Goal: Task Accomplishment & Management: Complete application form

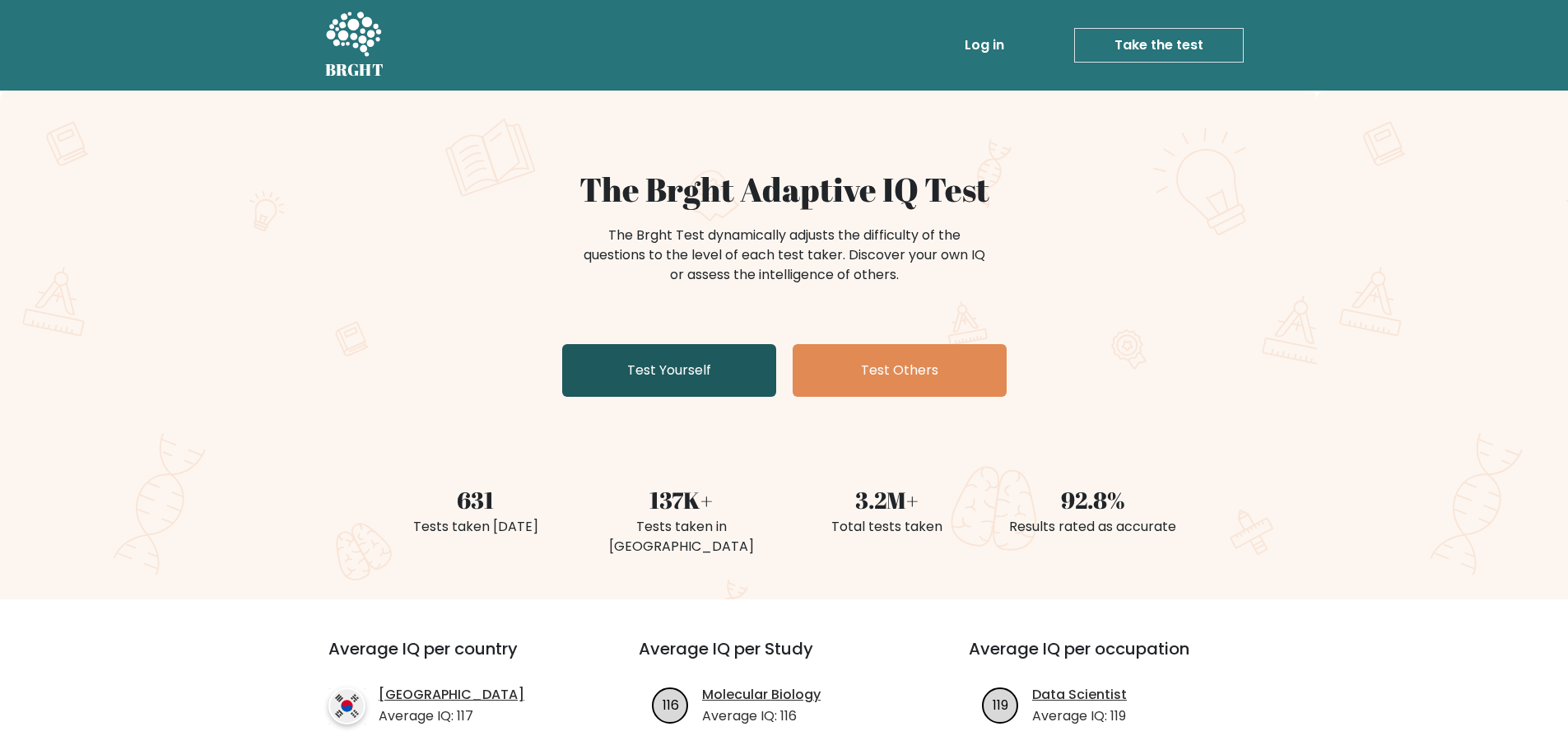
drag, startPoint x: 679, startPoint y: 368, endPoint x: 669, endPoint y: 370, distance: 10.2
click at [679, 368] on link "Test Yourself" at bounding box center [669, 370] width 214 height 53
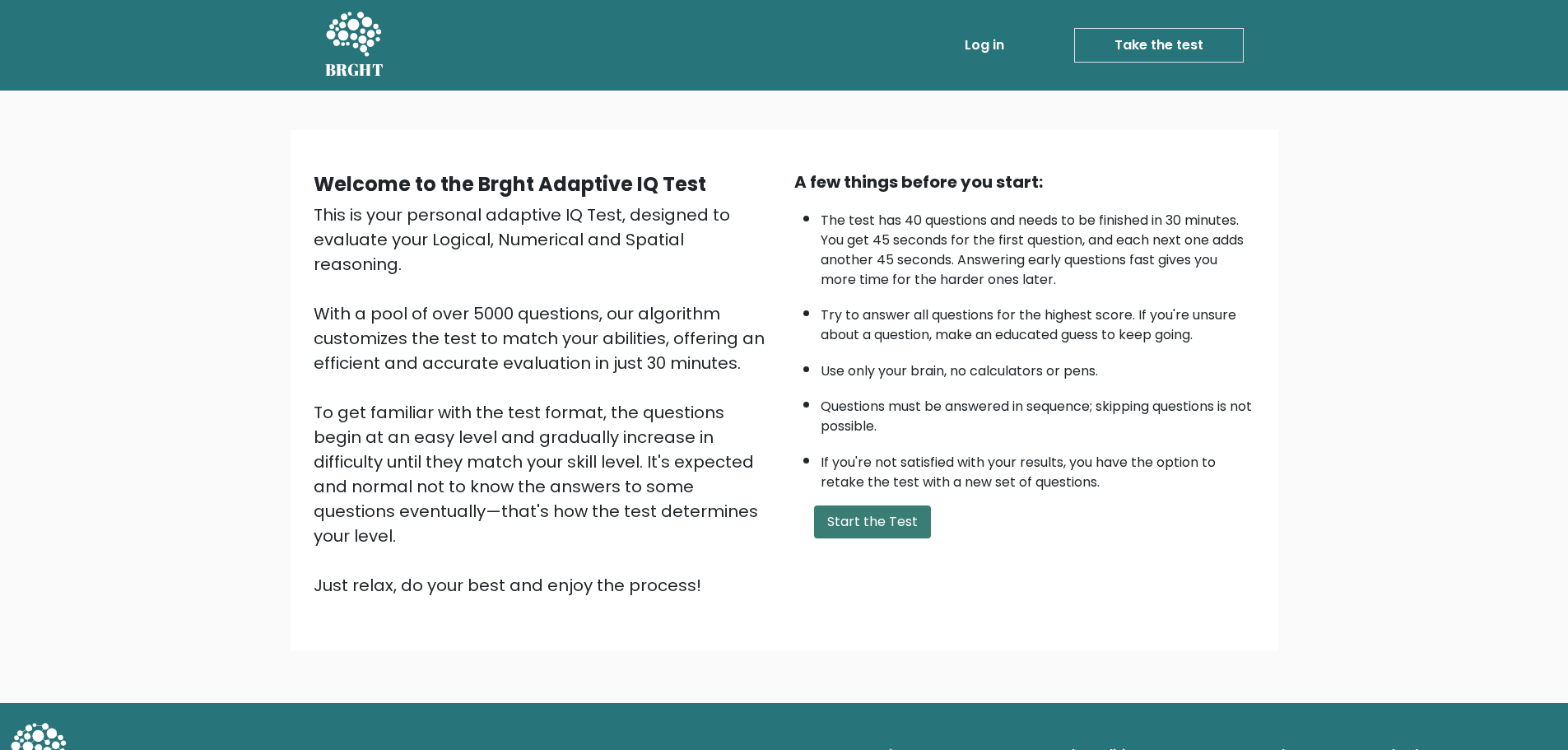
click at [862, 522] on button "Start the Test" at bounding box center [872, 521] width 117 height 33
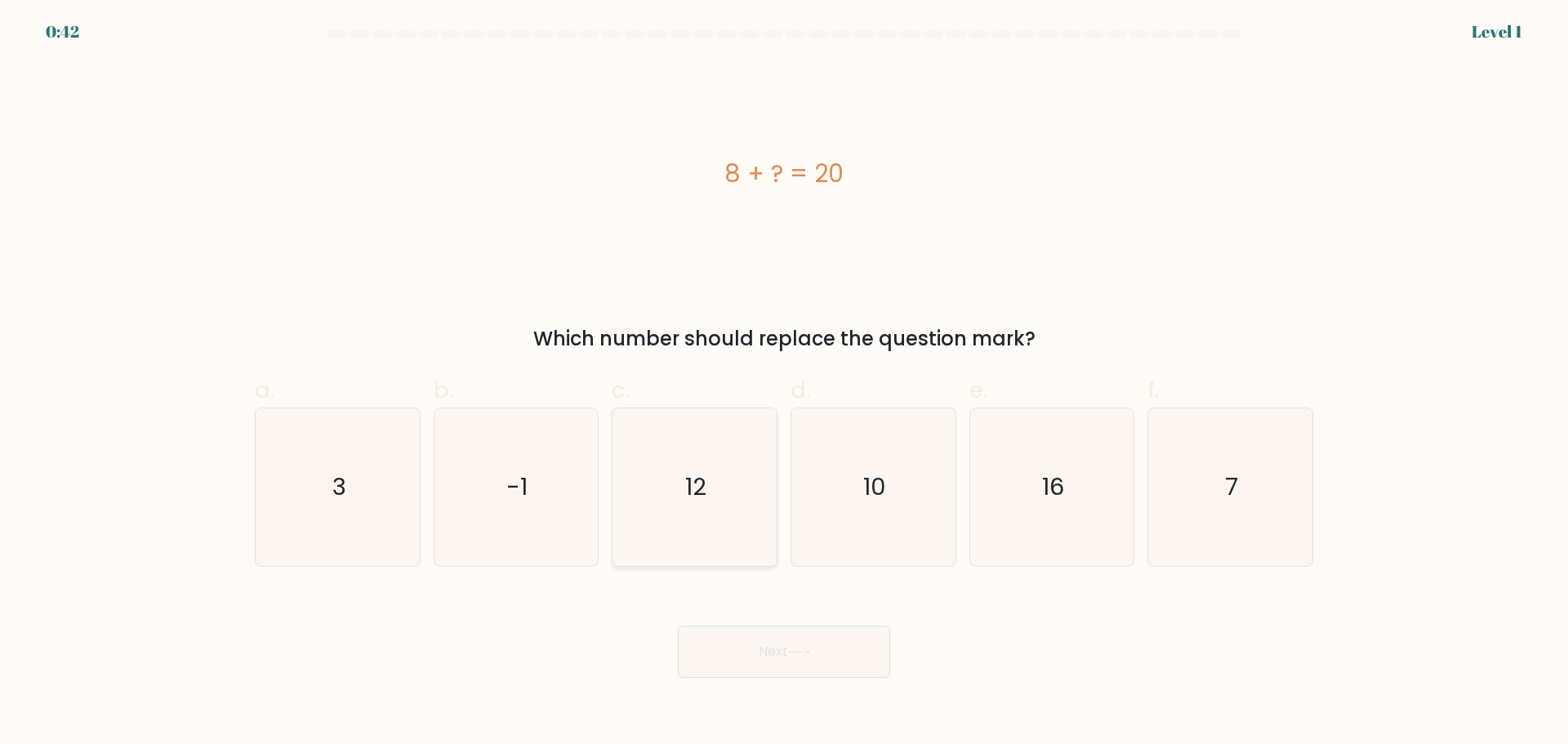
click at [712, 522] on icon "12" at bounding box center [694, 487] width 158 height 158
click at [784, 383] on input "c. 12" at bounding box center [784, 377] width 1 height 11
radio input "true"
click at [752, 644] on button "Next" at bounding box center [784, 651] width 212 height 53
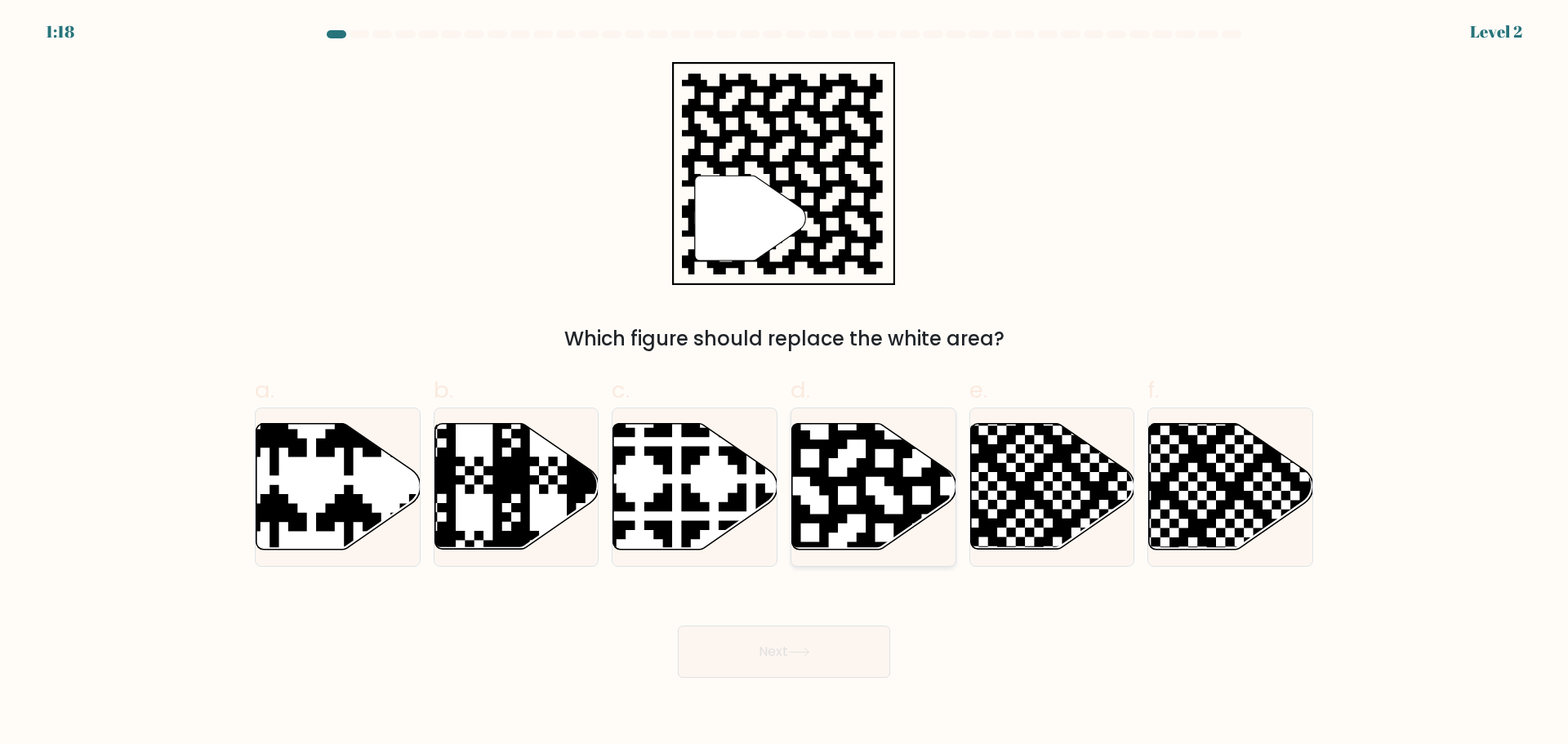
click at [860, 503] on icon at bounding box center [921, 421] width 297 height 297
click at [785, 383] on input "d." at bounding box center [784, 377] width 1 height 11
radio input "true"
click at [776, 651] on button "Next" at bounding box center [784, 651] width 212 height 53
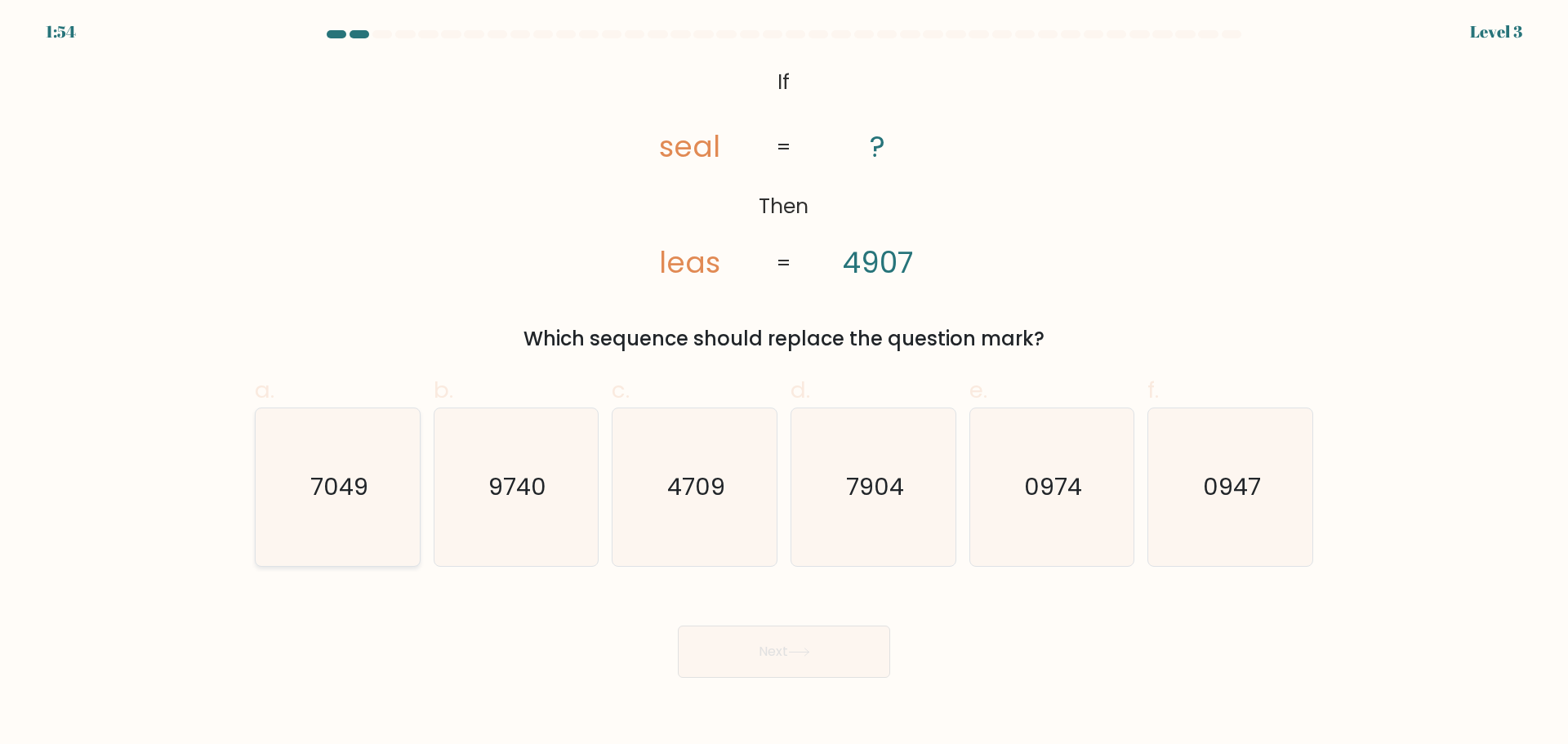
click at [374, 490] on icon "7049" at bounding box center [337, 487] width 158 height 158
click at [784, 383] on input "a. 7049" at bounding box center [784, 377] width 1 height 11
radio input "true"
click at [871, 521] on icon "7904" at bounding box center [873, 487] width 158 height 158
click at [785, 383] on input "d. 7904" at bounding box center [784, 377] width 1 height 11
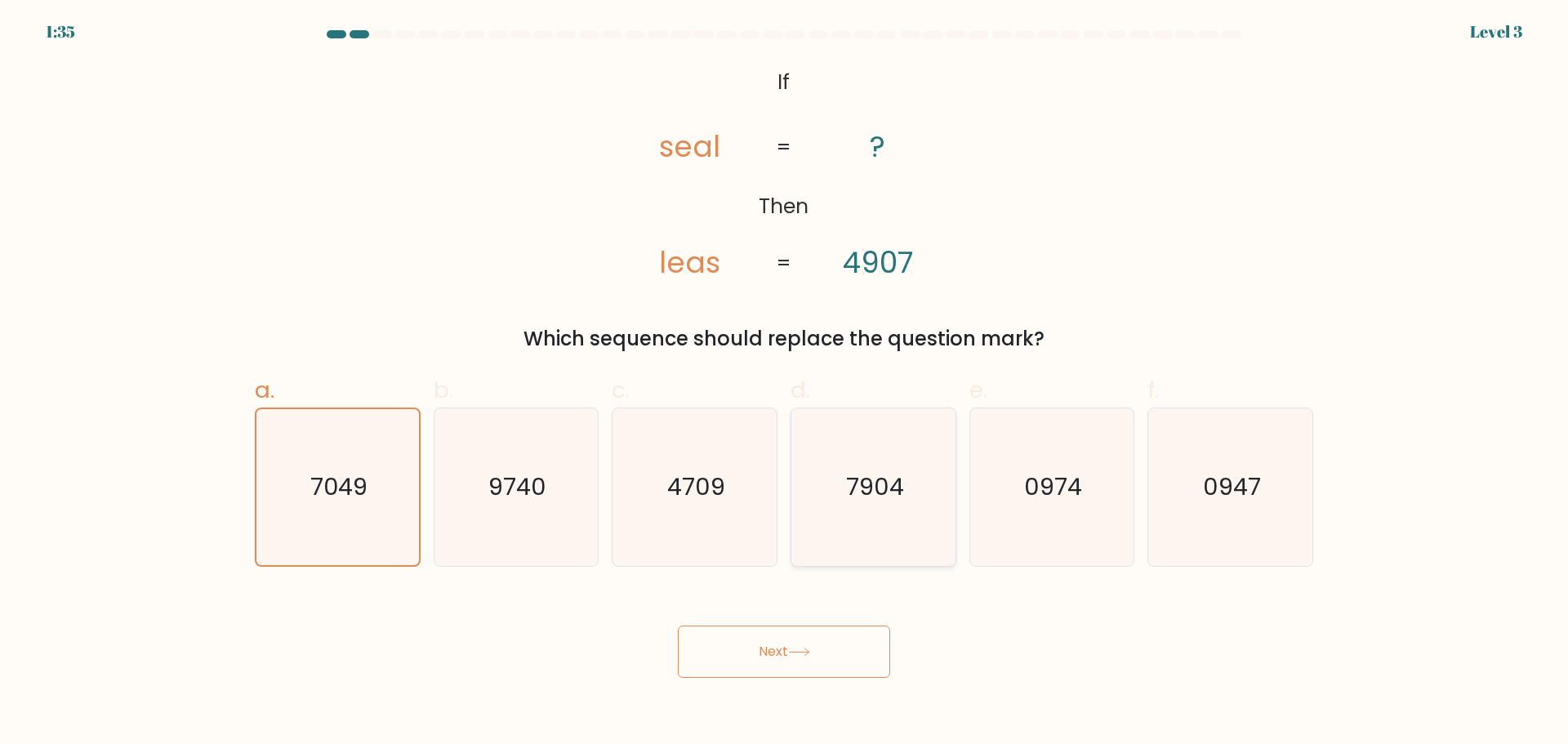
radio input "true"
click at [793, 656] on button "Next" at bounding box center [784, 651] width 212 height 53
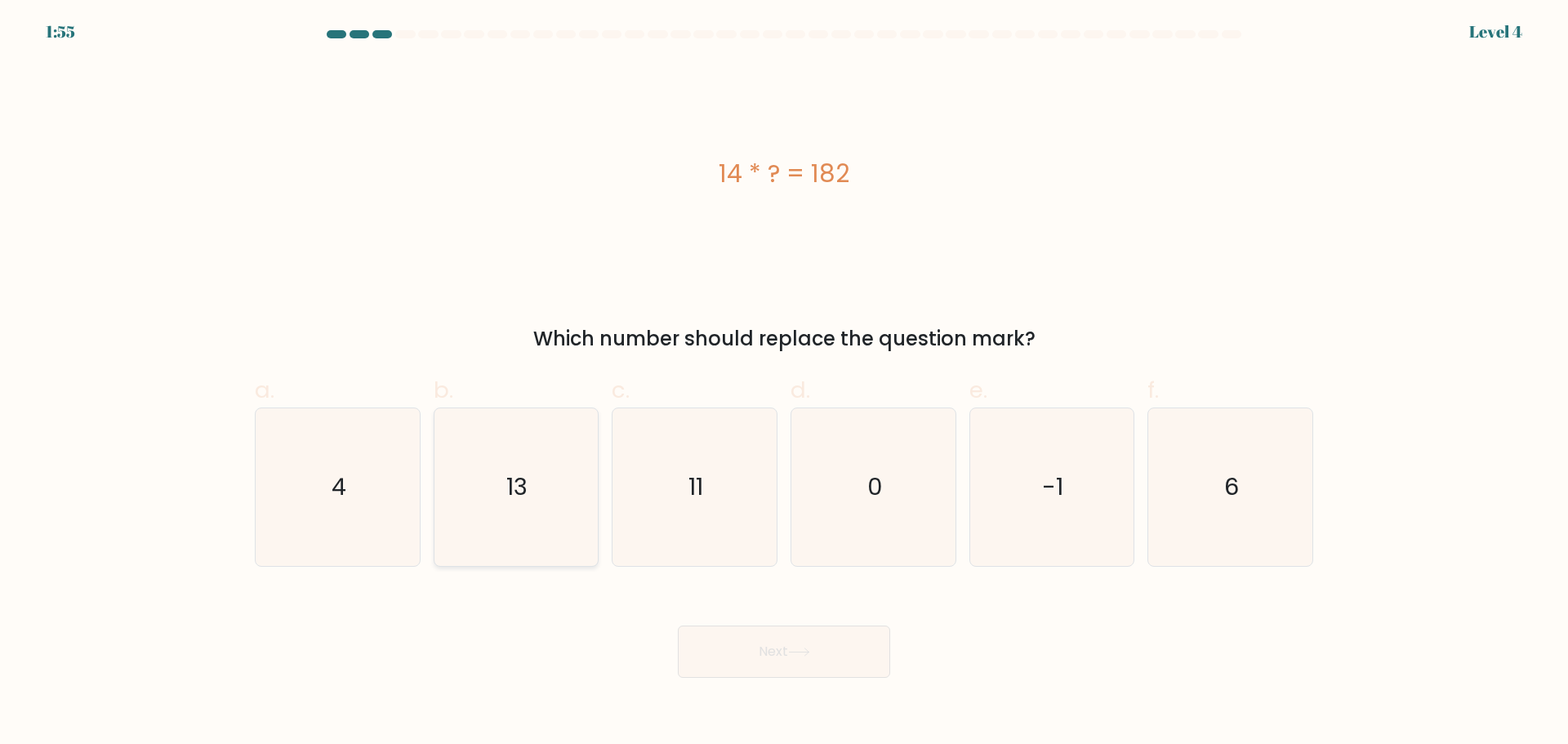
click at [524, 504] on icon "13" at bounding box center [515, 487] width 158 height 158
click at [784, 383] on input "b. 13" at bounding box center [784, 377] width 1 height 11
radio input "true"
click at [771, 655] on button "Next" at bounding box center [784, 651] width 212 height 53
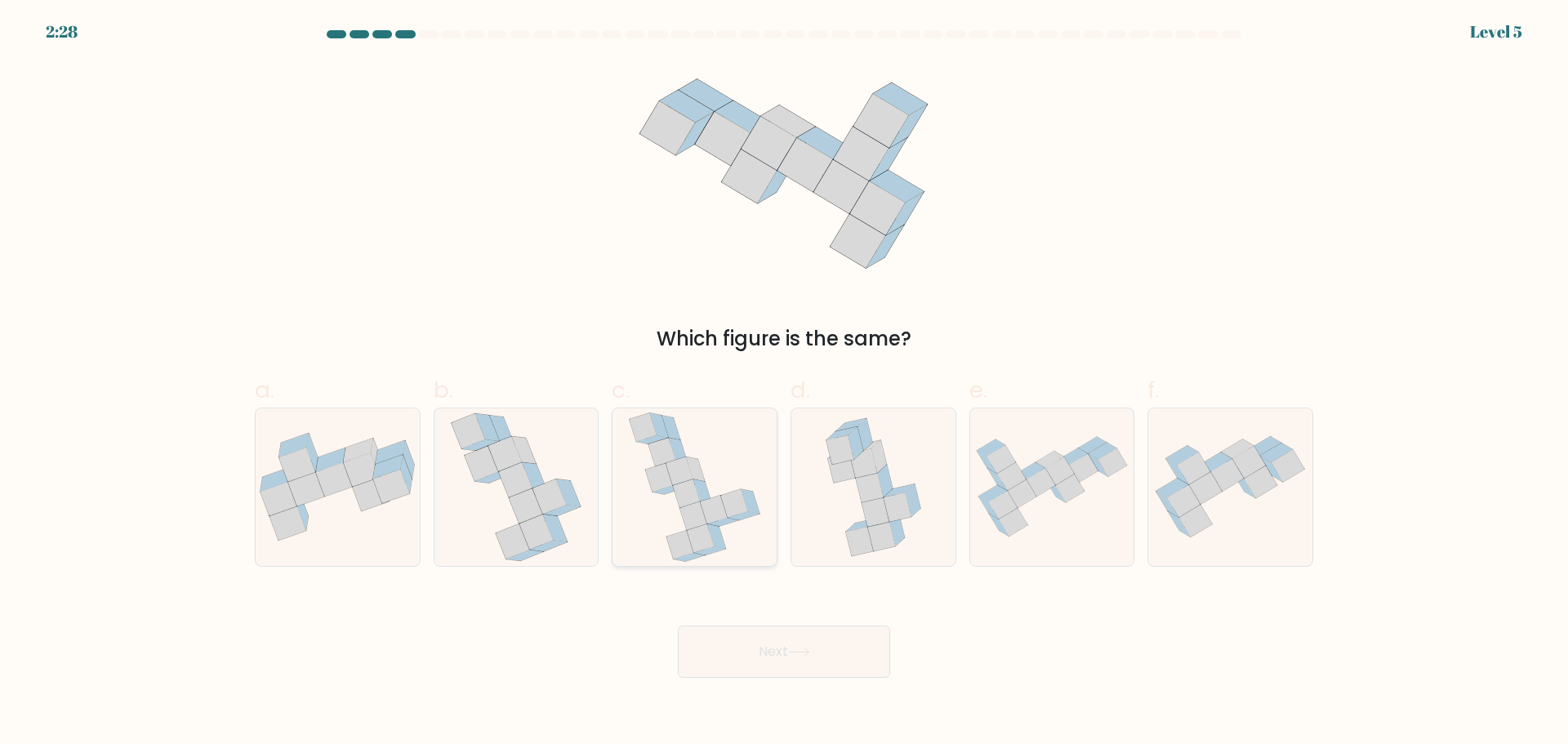
click at [703, 521] on icon at bounding box center [694, 515] width 27 height 28
click at [784, 383] on input "c." at bounding box center [784, 377] width 1 height 11
radio input "true"
click at [789, 634] on button "Next" at bounding box center [784, 651] width 212 height 53
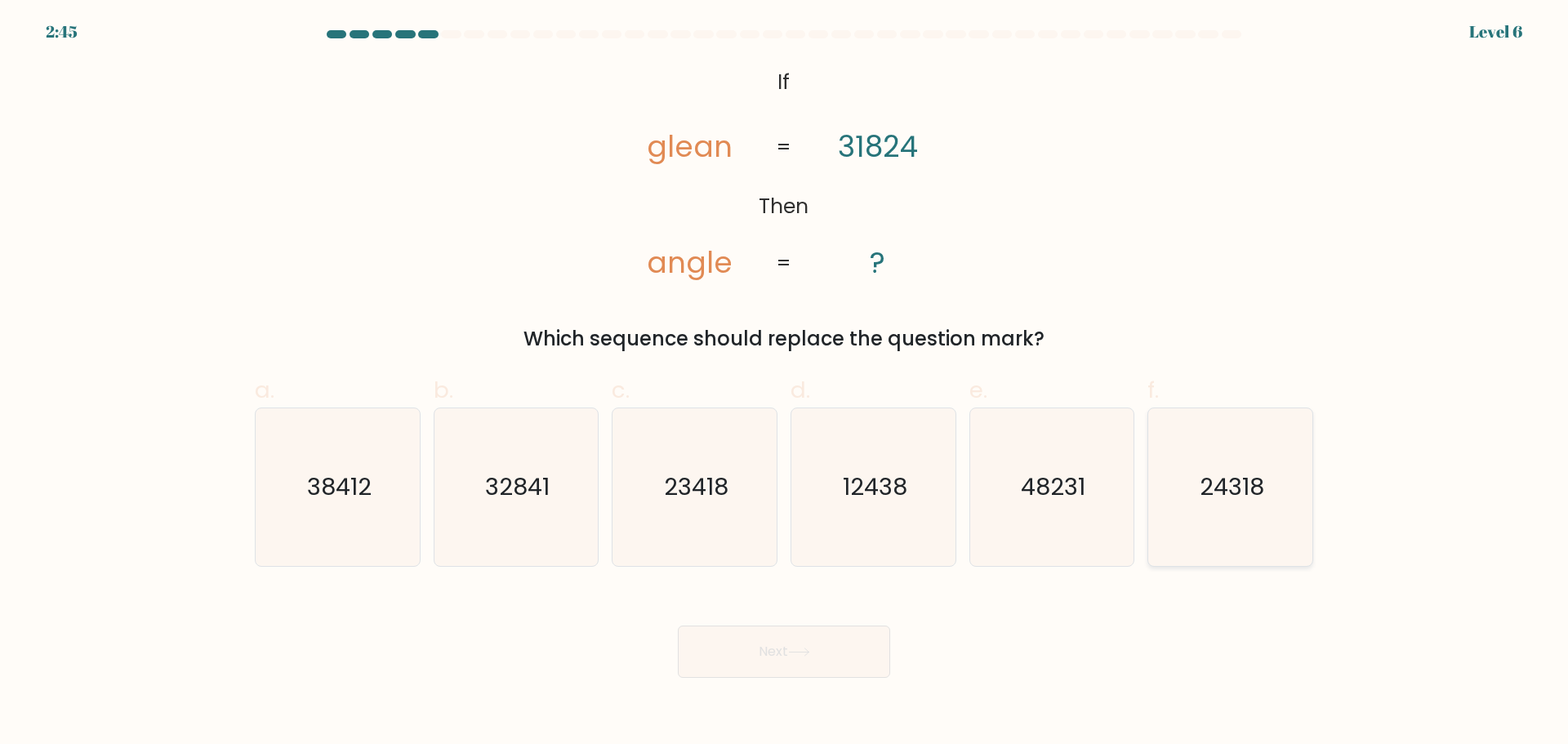
click at [1193, 505] on icon "24318" at bounding box center [1231, 487] width 158 height 158
click at [785, 383] on input "f. 24318" at bounding box center [784, 377] width 1 height 11
radio input "true"
click at [766, 660] on button "Next" at bounding box center [784, 651] width 212 height 53
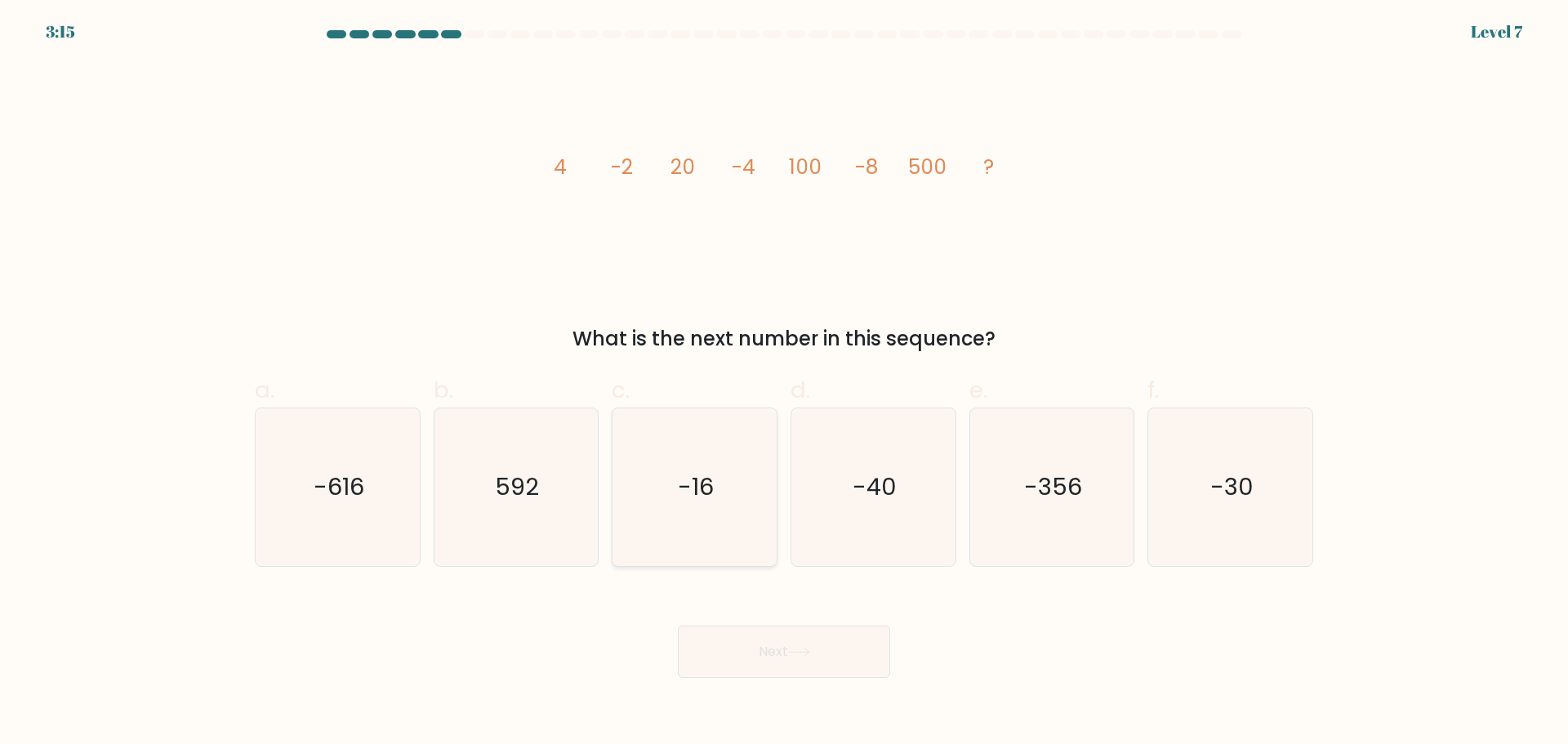
click at [691, 479] on text "-16" at bounding box center [697, 486] width 36 height 33
click at [784, 383] on input "c. -16" at bounding box center [784, 377] width 1 height 11
radio input "true"
click at [806, 659] on button "Next" at bounding box center [784, 651] width 212 height 53
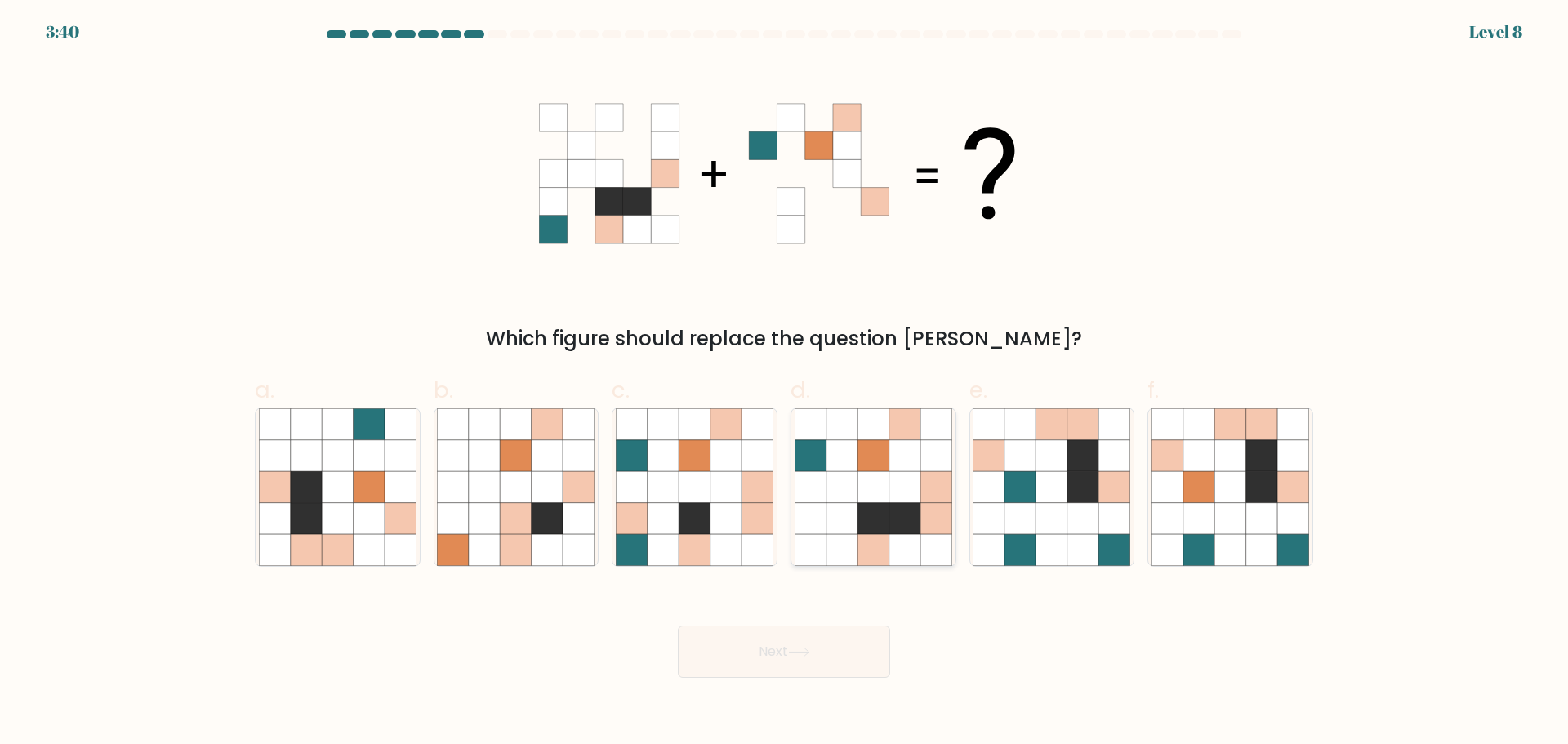
click at [836, 510] on icon at bounding box center [842, 517] width 31 height 31
click at [785, 383] on input "d." at bounding box center [784, 377] width 1 height 11
radio input "true"
click at [728, 534] on icon at bounding box center [726, 517] width 31 height 31
click at [784, 383] on input "c." at bounding box center [784, 377] width 1 height 11
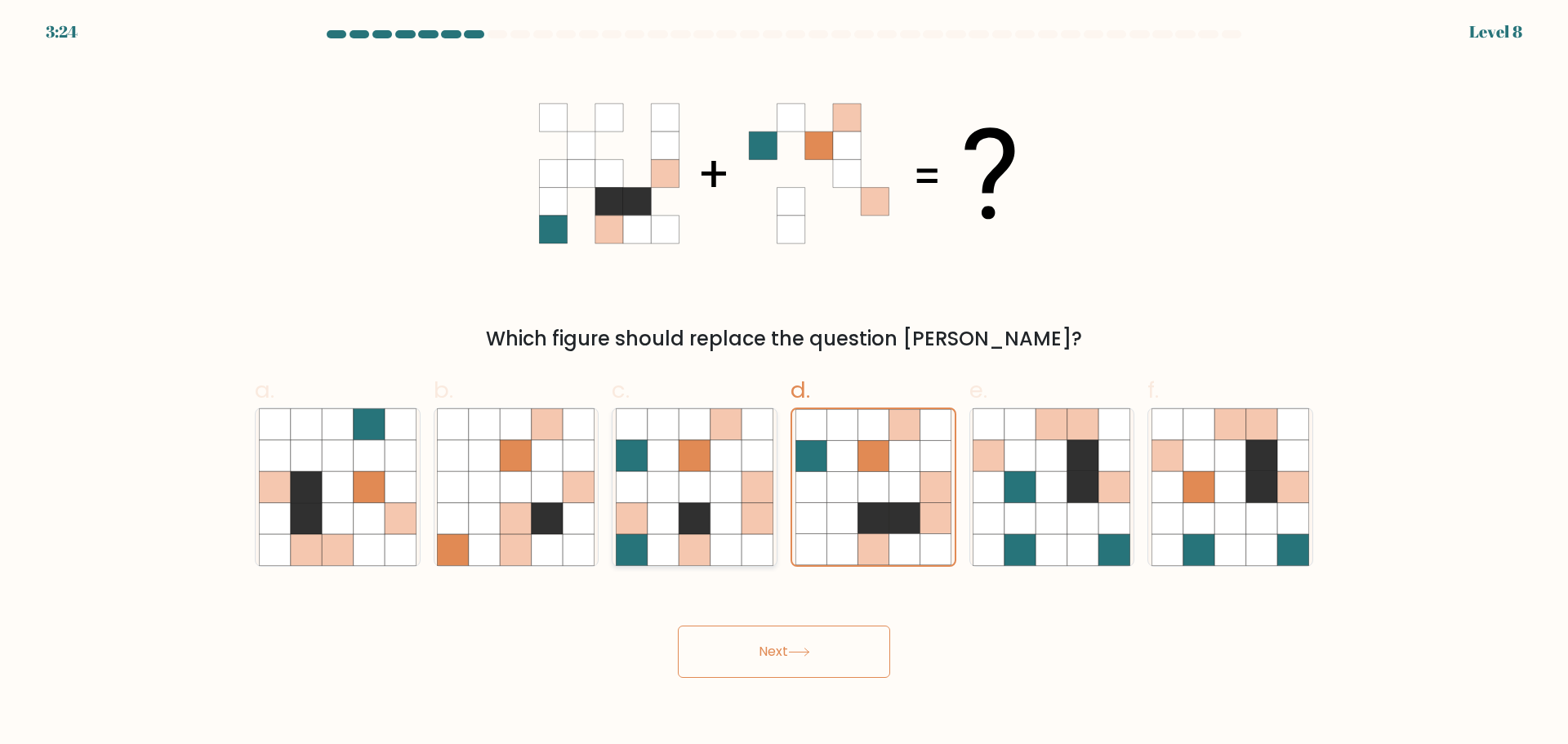
radio input "true"
click at [848, 538] on icon at bounding box center [842, 549] width 31 height 31
click at [785, 383] on input "d." at bounding box center [784, 377] width 1 height 11
radio input "true"
click at [1226, 526] on icon at bounding box center [1230, 517] width 31 height 31
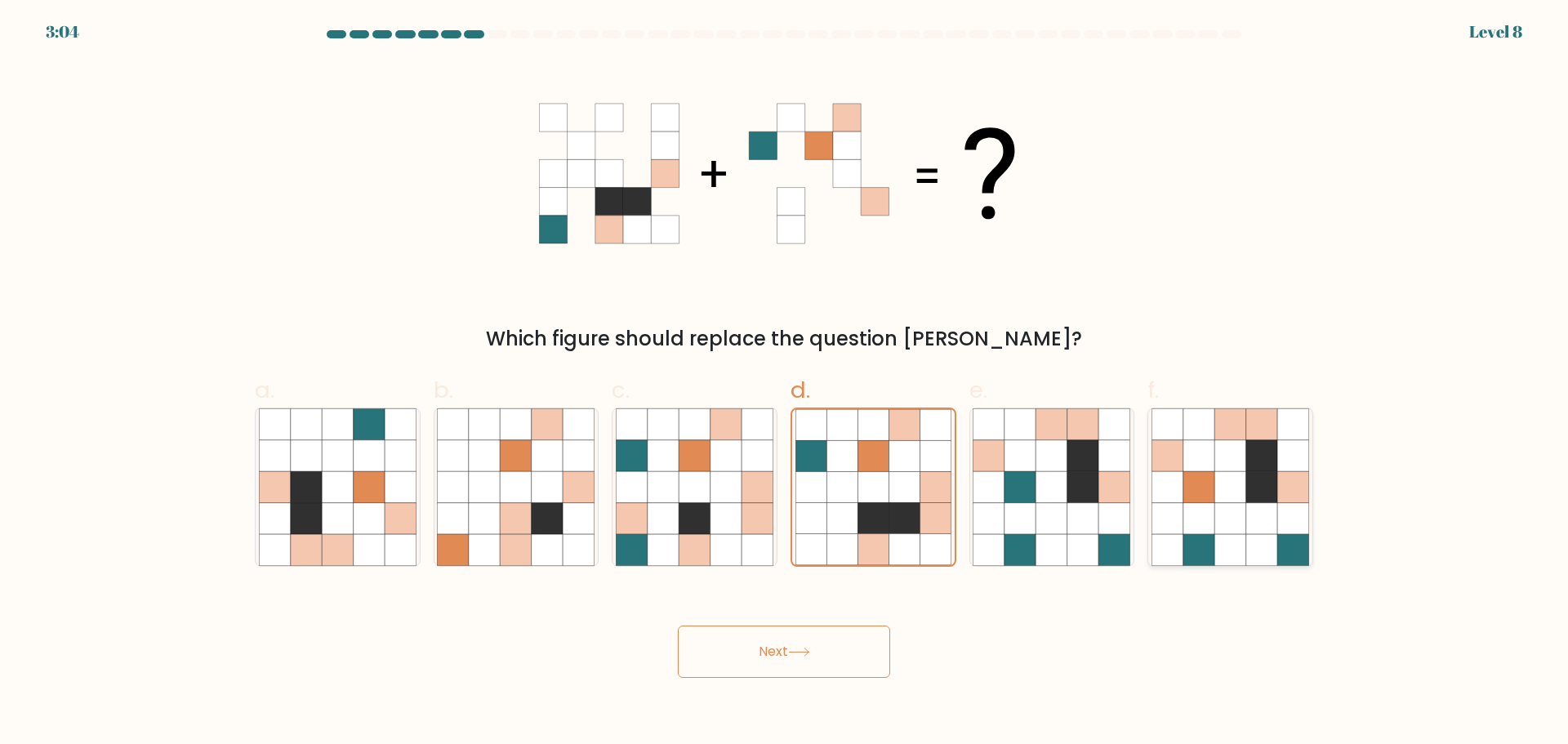
click at [785, 383] on input "f." at bounding box center [784, 377] width 1 height 11
radio input "true"
click at [800, 647] on icon at bounding box center [799, 651] width 22 height 9
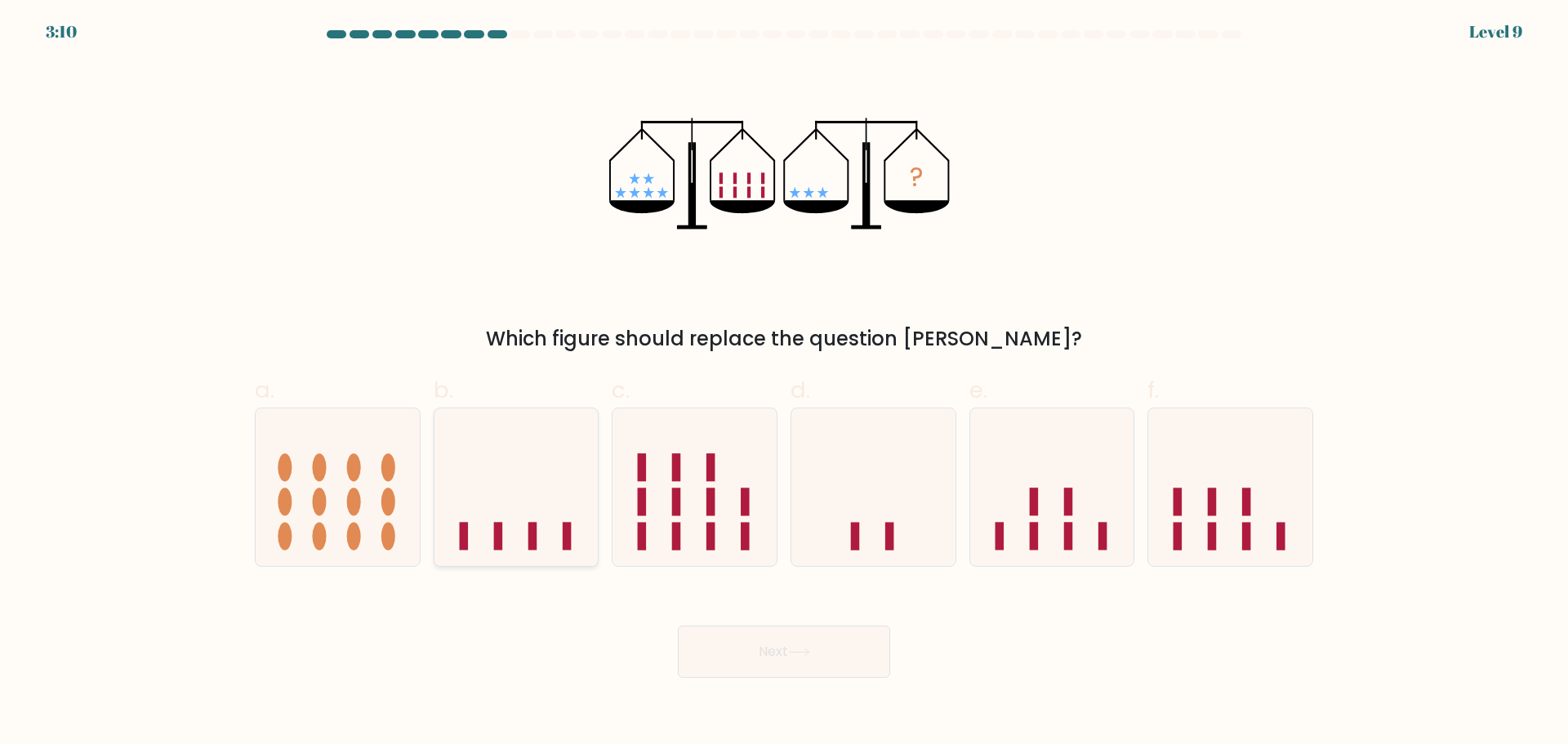
click at [534, 518] on icon at bounding box center [516, 487] width 165 height 135
click at [784, 383] on input "b." at bounding box center [784, 377] width 1 height 11
radio input "true"
click at [743, 642] on button "Next" at bounding box center [784, 651] width 212 height 53
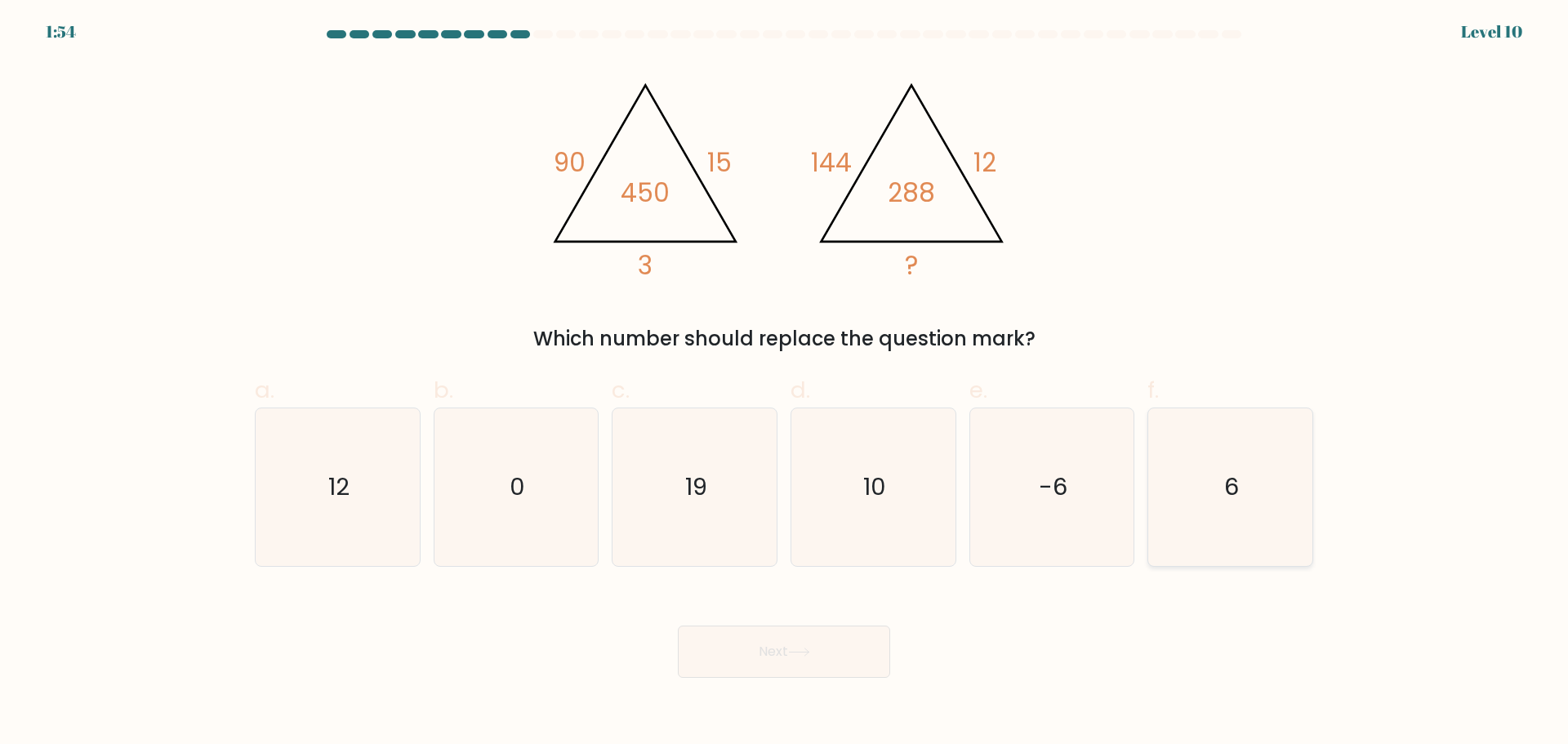
click at [1256, 522] on icon "6" at bounding box center [1231, 487] width 158 height 158
click at [785, 383] on input "f. 6" at bounding box center [784, 377] width 1 height 11
radio input "true"
click at [767, 647] on button "Next" at bounding box center [784, 651] width 212 height 53
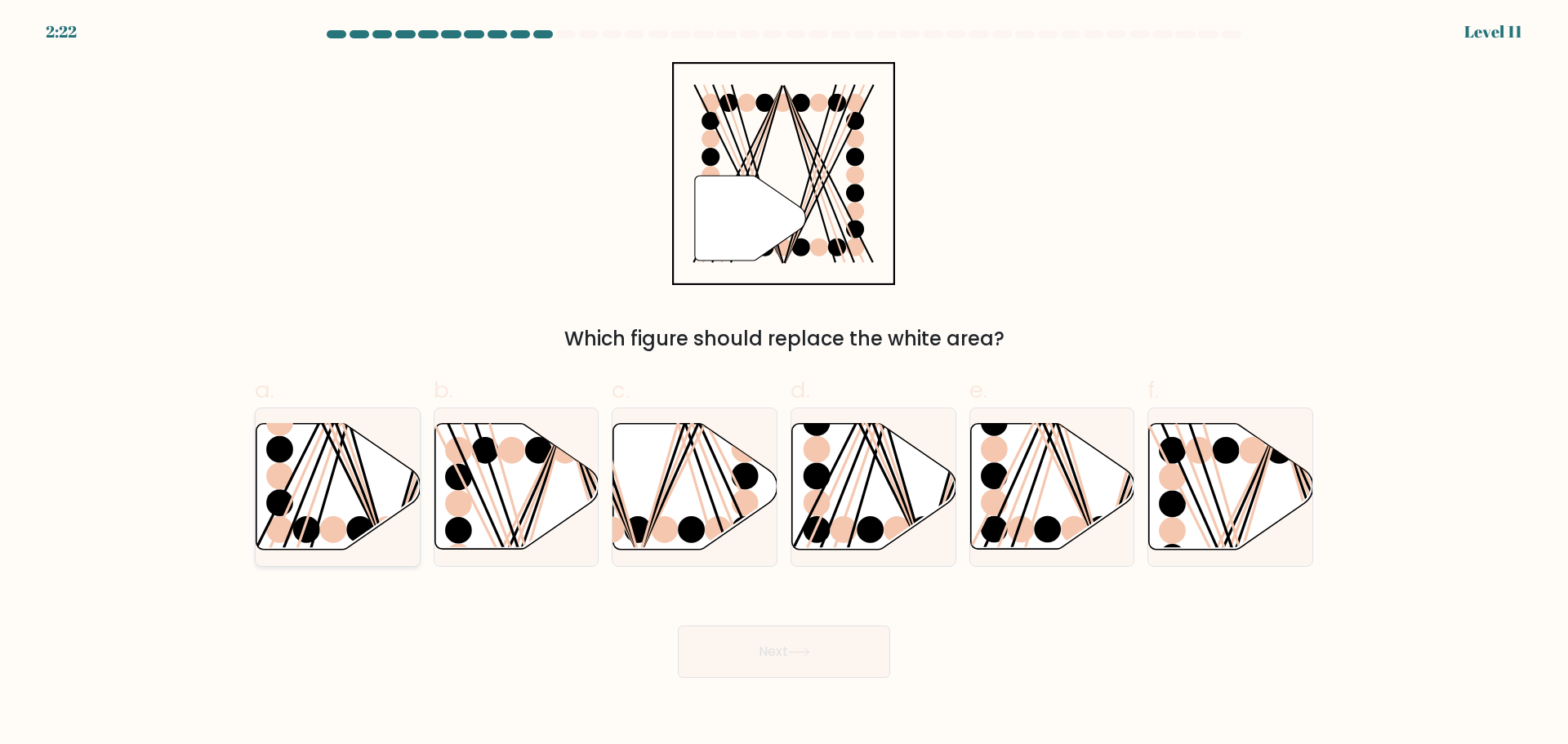
click at [330, 508] on icon at bounding box center [338, 486] width 165 height 126
click at [784, 383] on input "a." at bounding box center [784, 377] width 1 height 11
radio input "true"
click at [714, 641] on button "Next" at bounding box center [784, 651] width 212 height 53
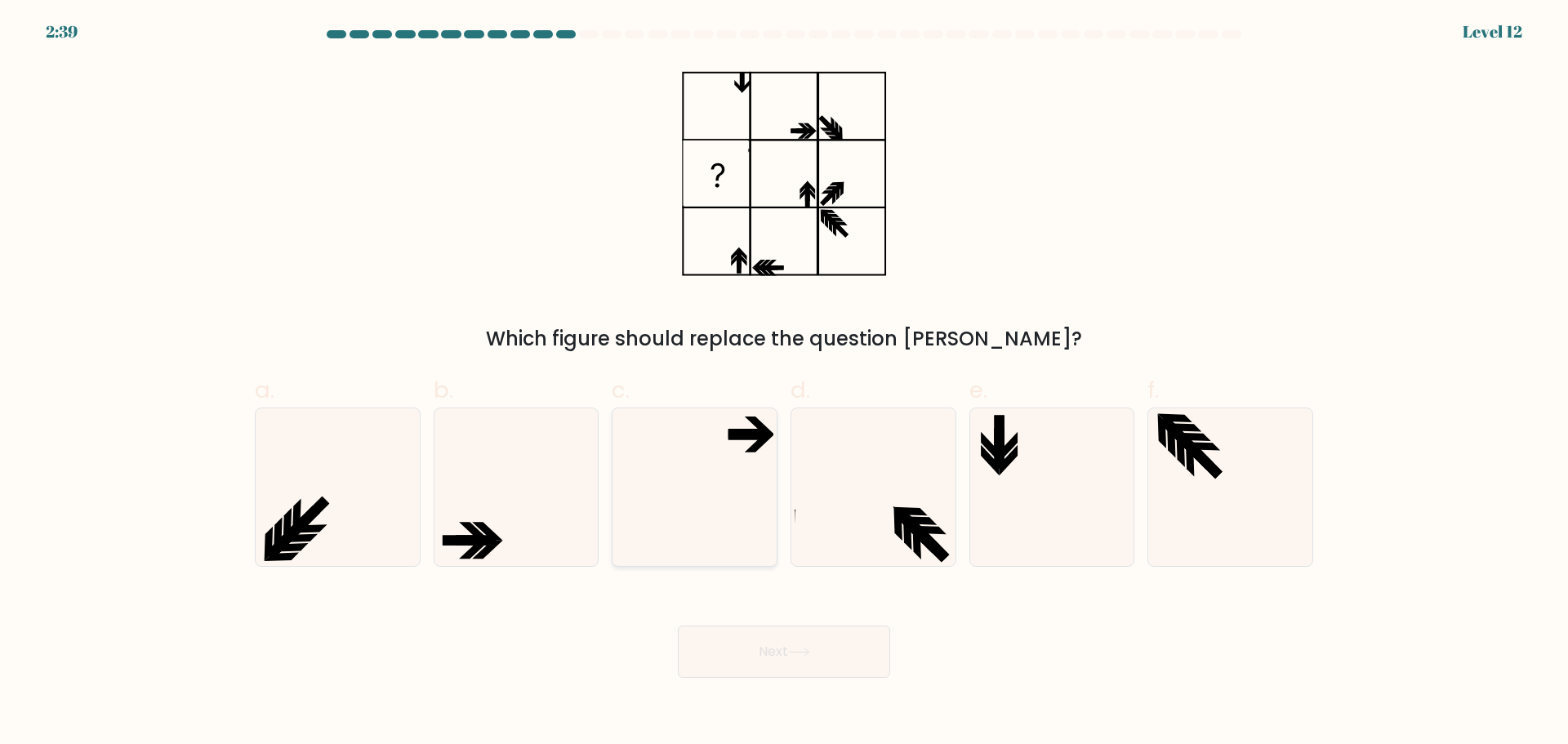
click at [738, 425] on icon at bounding box center [694, 487] width 158 height 158
click at [784, 383] on input "c." at bounding box center [784, 377] width 1 height 11
radio input "true"
click at [796, 650] on icon at bounding box center [799, 651] width 22 height 9
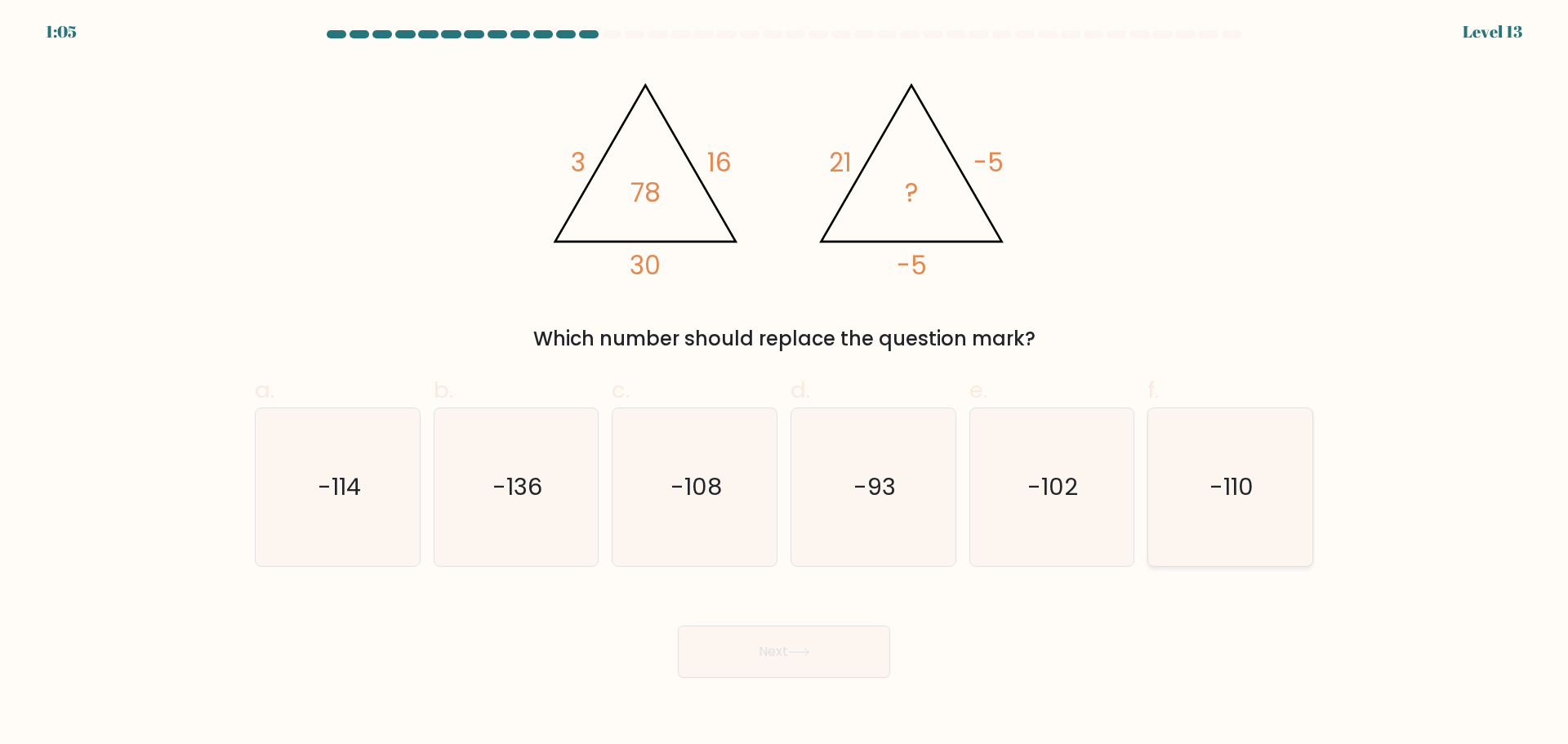
click at [1203, 447] on icon "-110" at bounding box center [1231, 487] width 158 height 158
click at [785, 383] on input "f. -110" at bounding box center [784, 377] width 1 height 11
radio input "true"
click at [777, 666] on button "Next" at bounding box center [784, 651] width 212 height 53
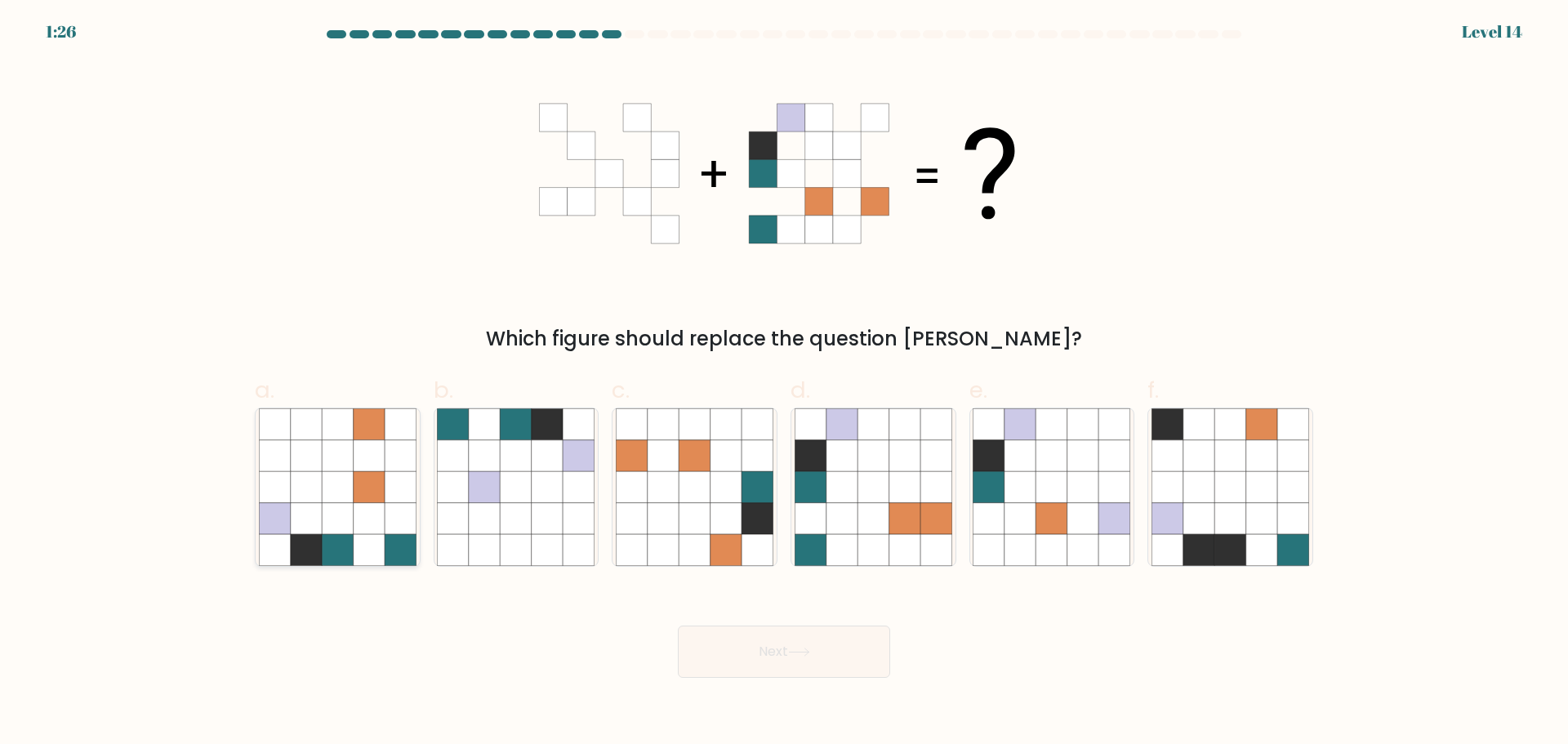
click at [356, 522] on icon at bounding box center [368, 517] width 31 height 31
click at [784, 383] on input "a." at bounding box center [784, 377] width 1 height 11
radio input "true"
click at [799, 664] on button "Next" at bounding box center [784, 651] width 212 height 53
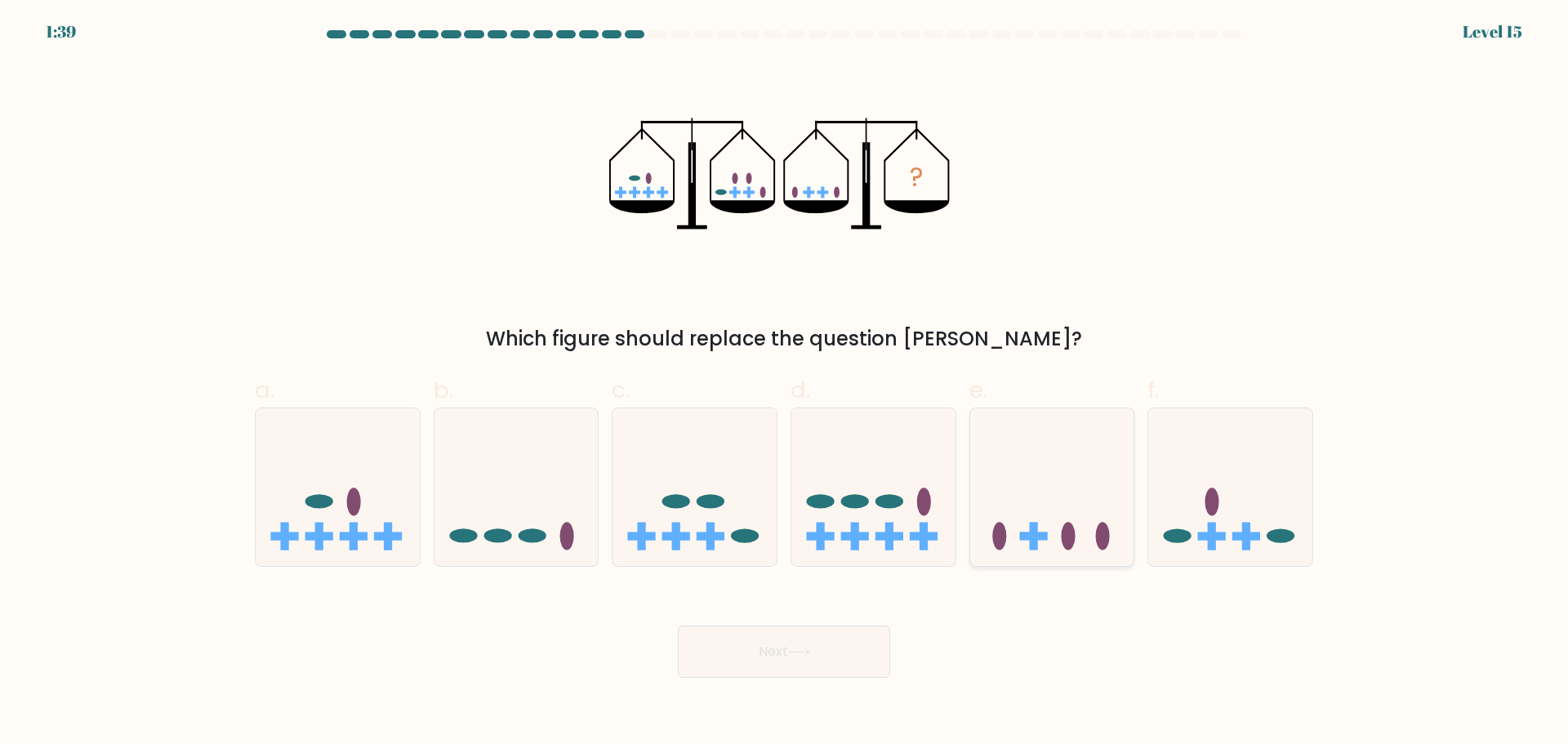
click at [1025, 483] on icon at bounding box center [1053, 487] width 165 height 135
click at [785, 383] on input "e." at bounding box center [784, 377] width 1 height 11
radio input "true"
click at [786, 652] on button "Next" at bounding box center [784, 651] width 212 height 53
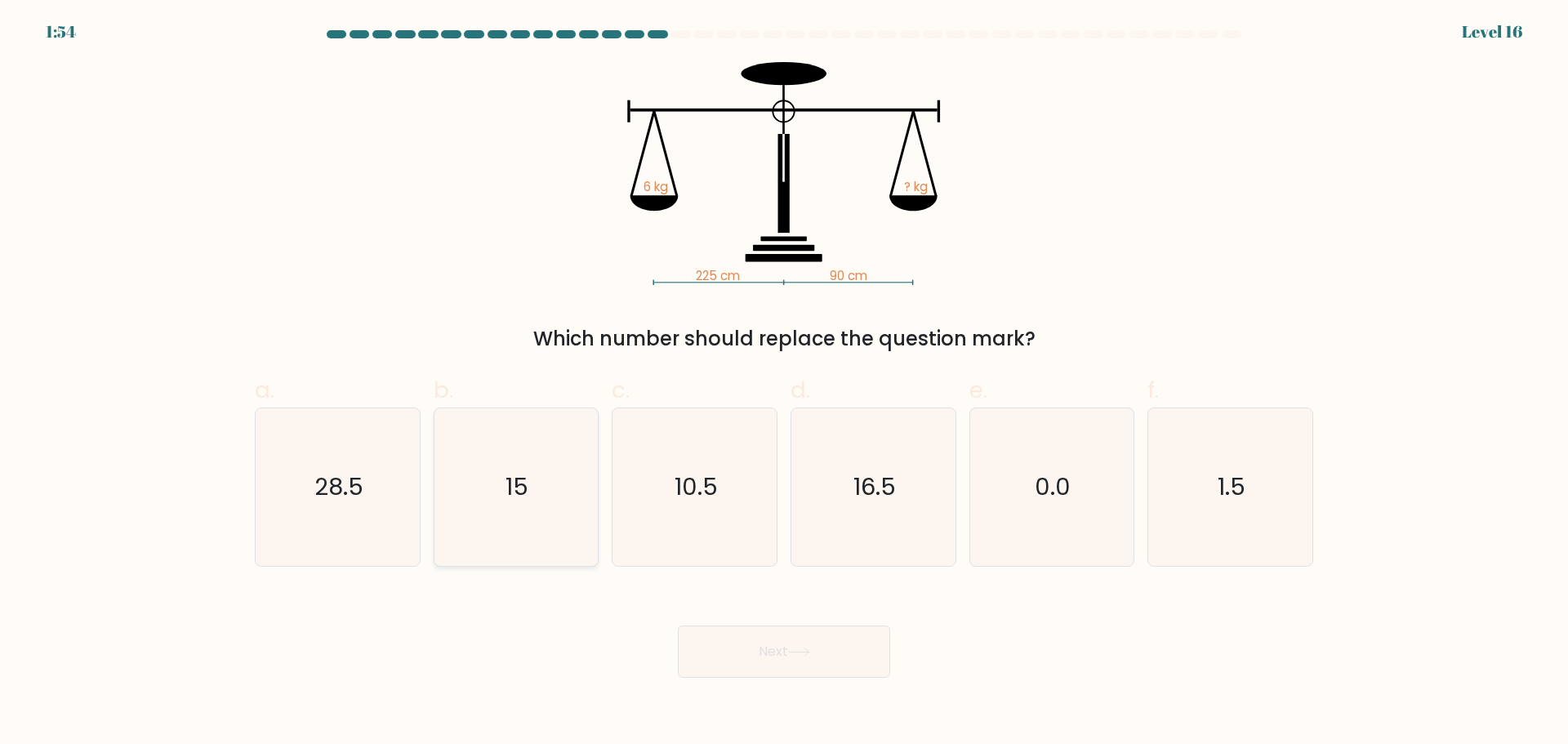
click at [505, 519] on icon "15" at bounding box center [515, 487] width 158 height 158
click at [784, 383] on input "b. 15" at bounding box center [784, 377] width 1 height 11
radio input "true"
click at [769, 649] on button "Next" at bounding box center [784, 651] width 212 height 53
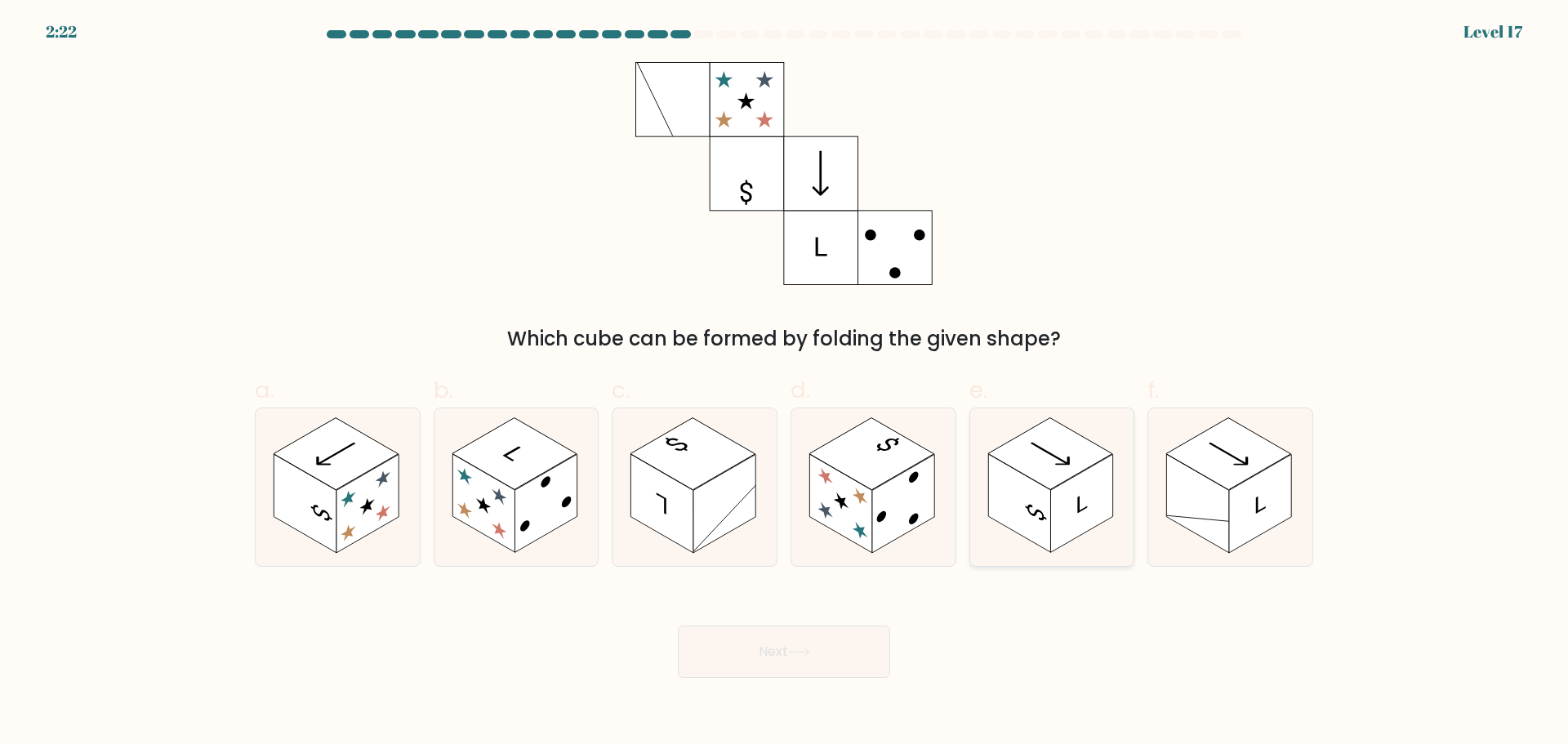
click at [1038, 494] on rect at bounding box center [1019, 504] width 62 height 99
click at [785, 383] on input "e." at bounding box center [784, 377] width 1 height 11
radio input "true"
click at [764, 655] on button "Next" at bounding box center [784, 651] width 212 height 53
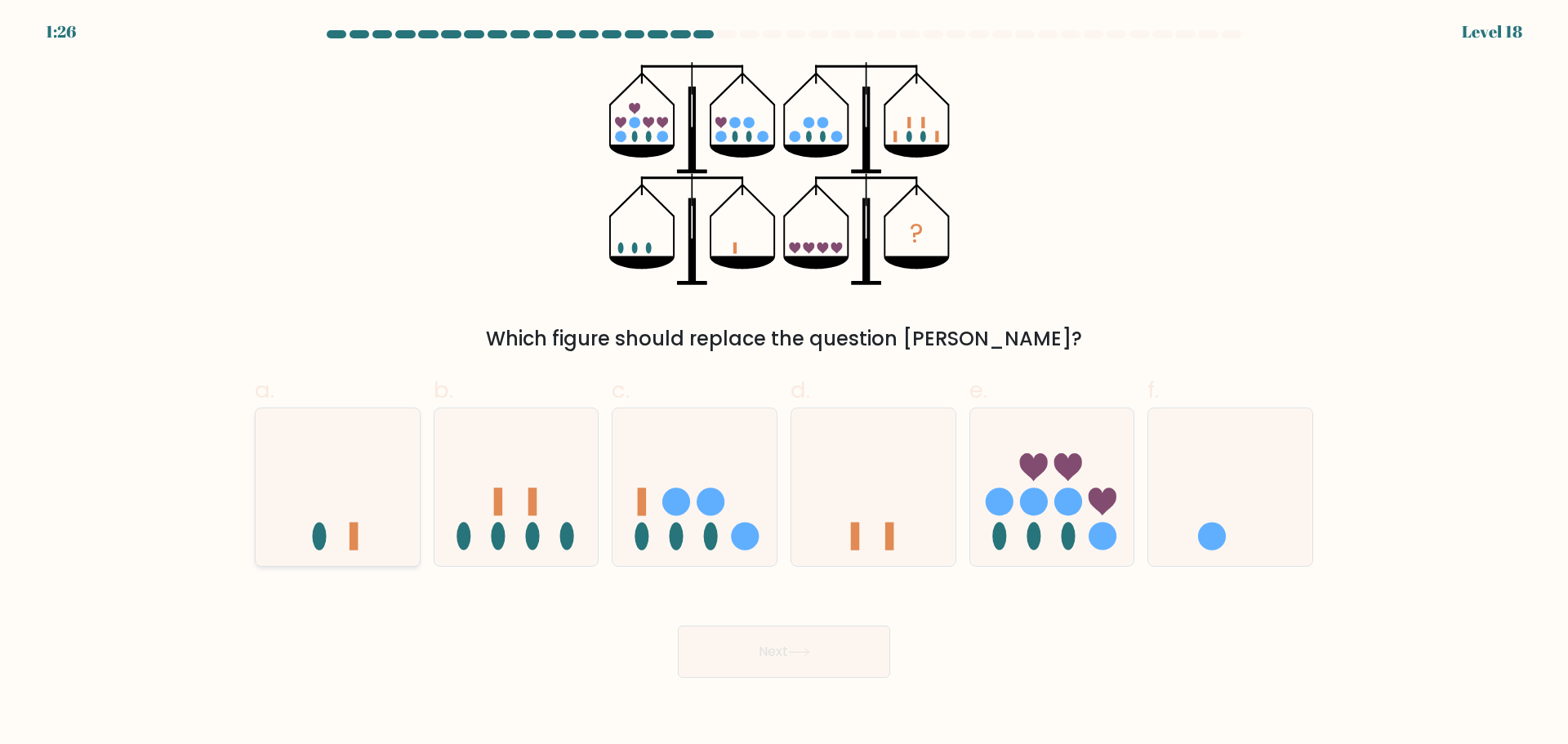
click at [355, 509] on icon at bounding box center [337, 487] width 165 height 135
click at [784, 383] on input "a." at bounding box center [784, 377] width 1 height 11
radio input "true"
click at [797, 649] on icon at bounding box center [799, 651] width 22 height 9
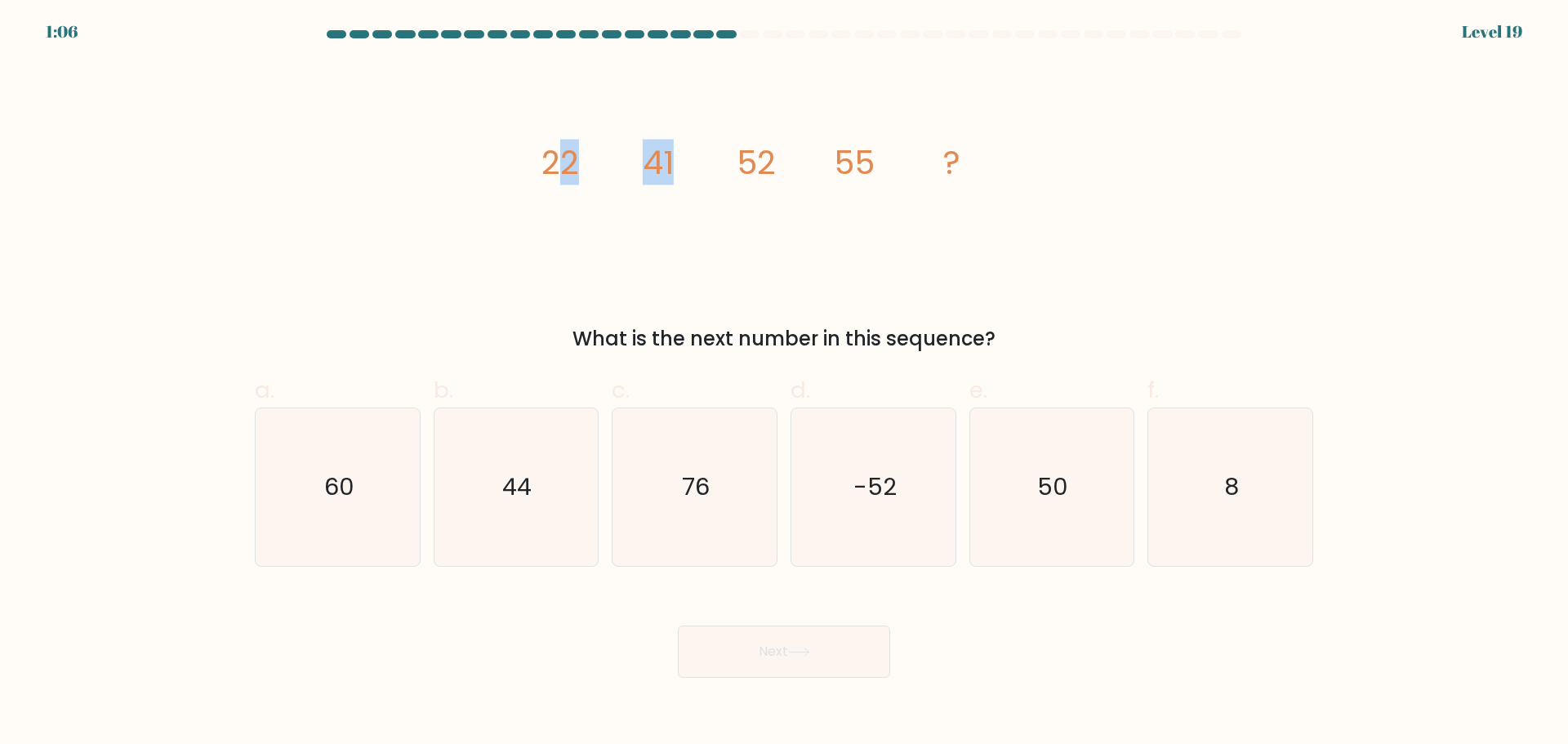
drag, startPoint x: 559, startPoint y: 171, endPoint x: 672, endPoint y: 159, distance: 113.6
click at [672, 159] on g "22 41 52 55 ?" at bounding box center [751, 162] width 420 height 46
click at [672, 159] on tspan "41" at bounding box center [658, 162] width 31 height 46
click at [1017, 507] on icon "50" at bounding box center [1052, 487] width 158 height 158
click at [785, 383] on input "e. 50" at bounding box center [784, 377] width 1 height 11
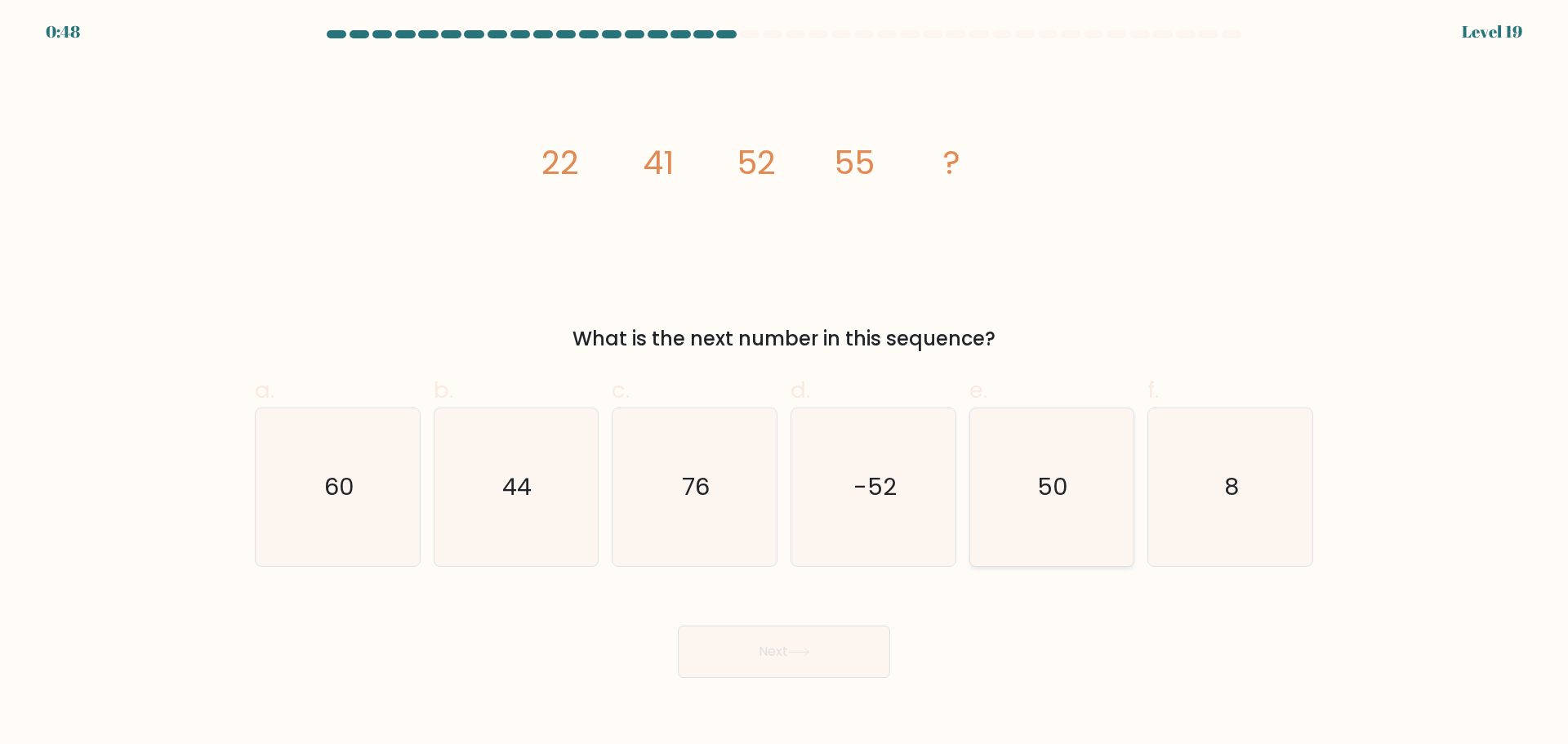
radio input "true"
click at [784, 656] on button "Next" at bounding box center [784, 651] width 212 height 53
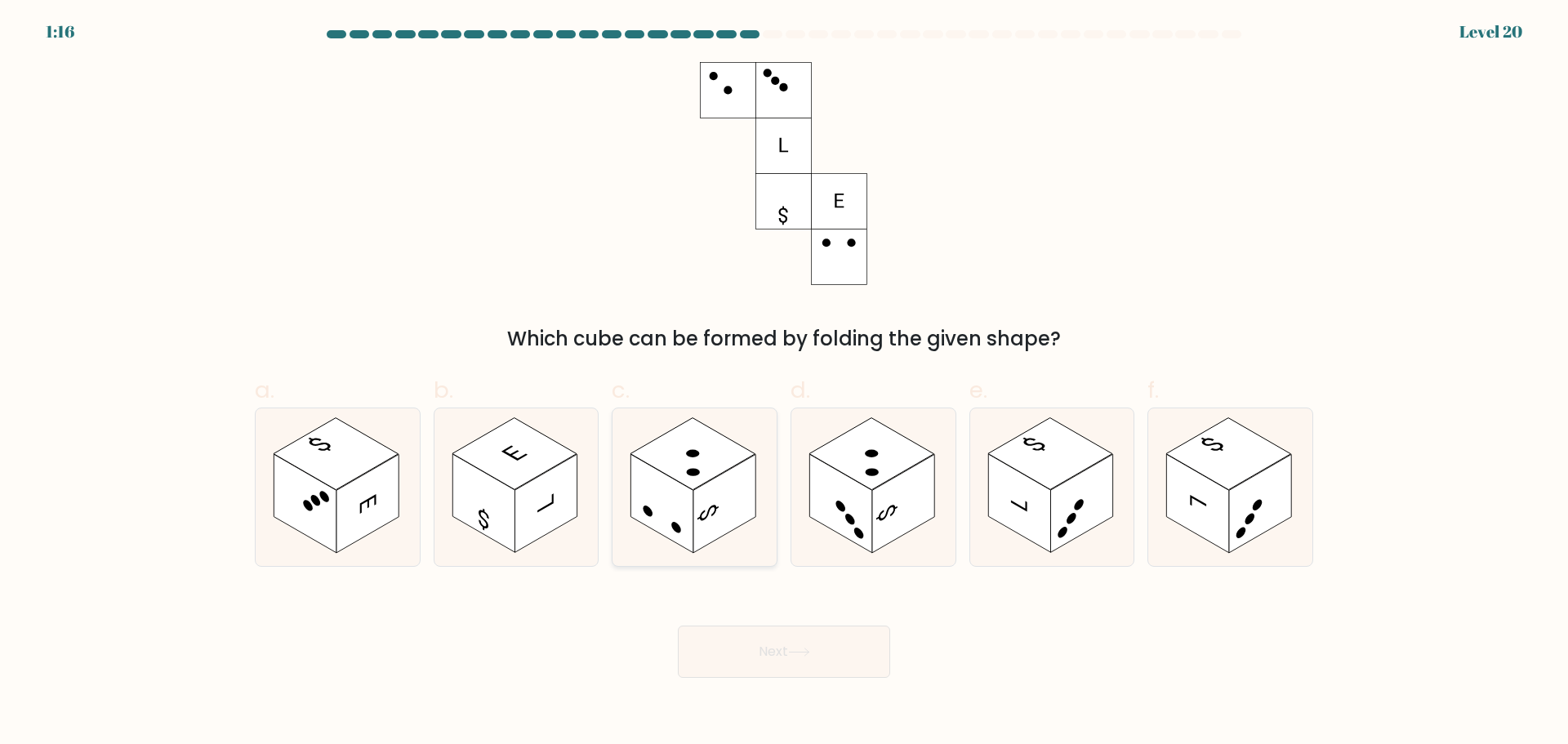
click at [712, 502] on rect at bounding box center [724, 504] width 62 height 99
click at [784, 383] on input "c." at bounding box center [784, 377] width 1 height 11
radio input "true"
click at [773, 648] on button "Next" at bounding box center [784, 651] width 212 height 53
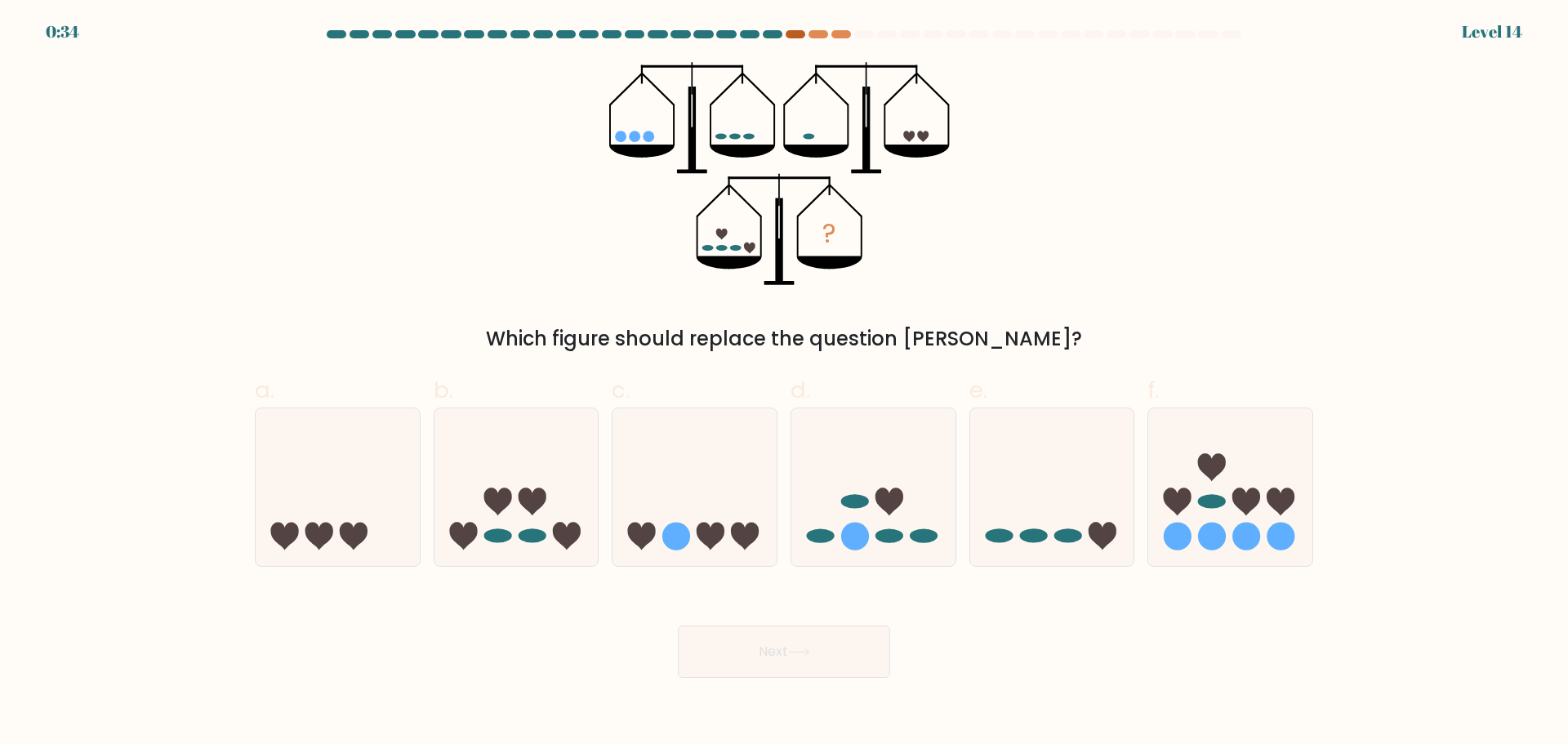
click at [794, 33] on div at bounding box center [795, 34] width 19 height 8
click at [794, 33] on div at bounding box center [795, 34] width 19 height 8
